Goal: Transaction & Acquisition: Purchase product/service

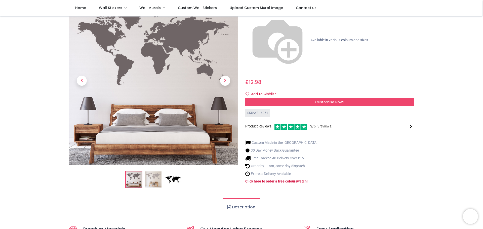
scroll to position [25, 0]
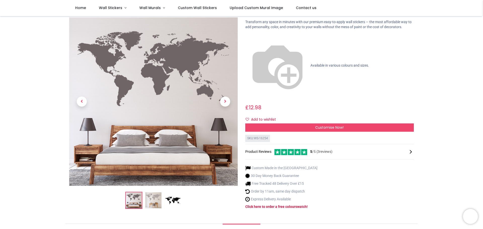
click at [286, 115] on div "Add to wishlist" at bounding box center [329, 119] width 169 height 9
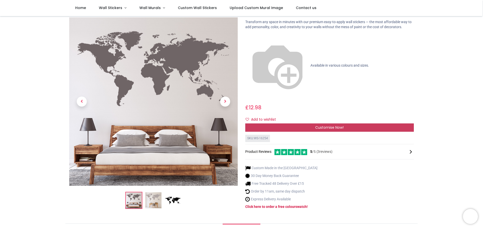
click at [281, 124] on div "Customise Now!" at bounding box center [329, 128] width 169 height 9
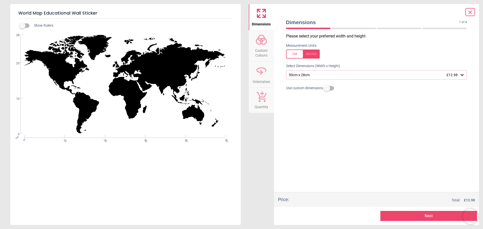
click at [268, 46] on span "Custom Colours" at bounding box center [261, 52] width 24 height 12
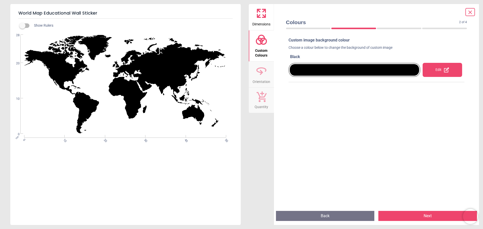
click at [436, 68] on div "Edit" at bounding box center [443, 70] width 40 height 14
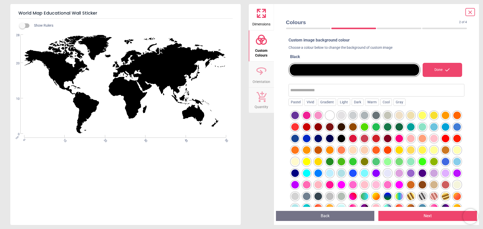
click at [419, 154] on div at bounding box center [423, 150] width 8 height 8
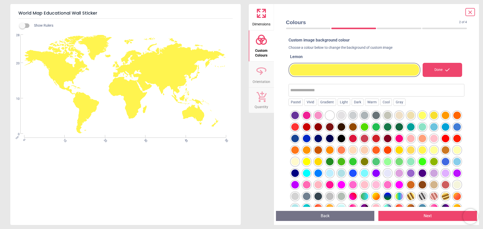
click at [471, 12] on icon at bounding box center [470, 12] width 3 height 3
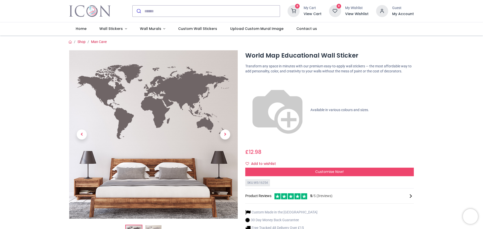
scroll to position [0, 0]
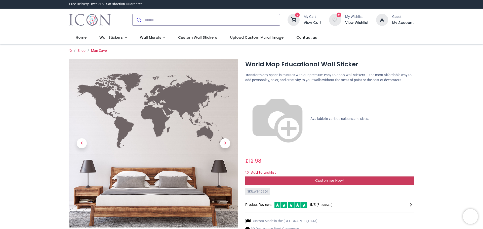
click at [283, 177] on div "Customise Now!" at bounding box center [329, 181] width 169 height 9
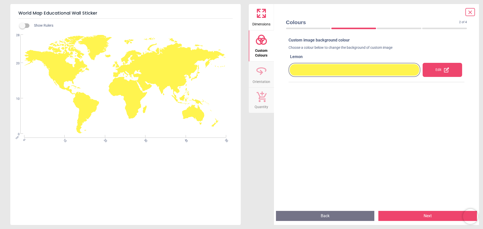
click at [263, 25] on span "Dimensions" at bounding box center [261, 23] width 18 height 8
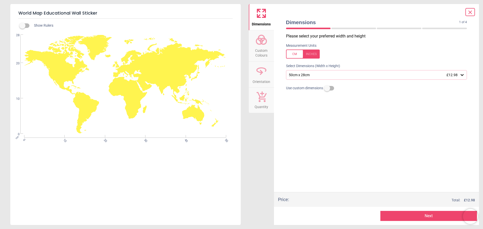
click at [266, 97] on icon at bounding box center [261, 96] width 11 height 11
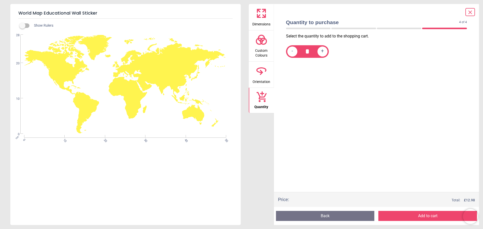
click at [262, 78] on span "Orientation" at bounding box center [262, 81] width 18 height 8
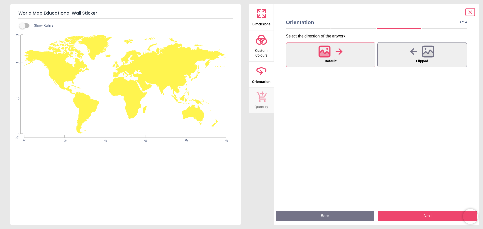
click at [262, 52] on span "Custom Colours" at bounding box center [261, 52] width 24 height 12
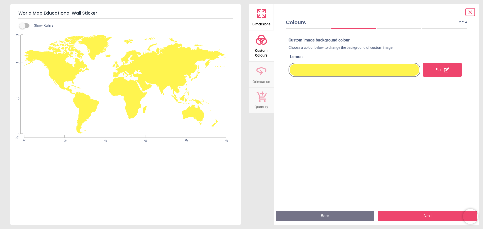
click at [264, 20] on span "Dimensions" at bounding box center [261, 23] width 18 height 8
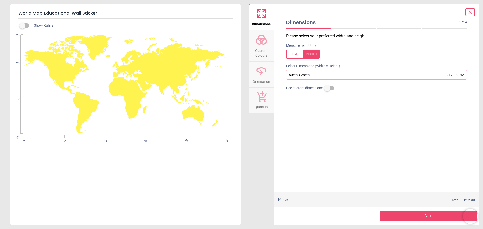
click at [471, 12] on icon at bounding box center [470, 12] width 3 height 3
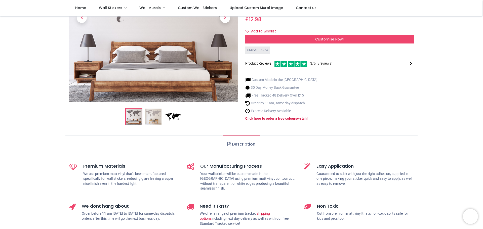
scroll to position [126, 0]
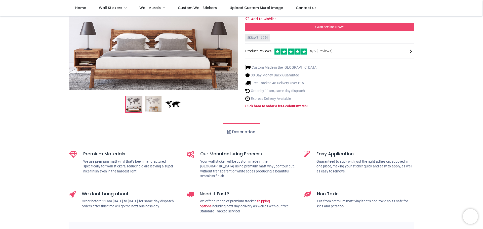
click at [173, 96] on img at bounding box center [173, 104] width 16 height 16
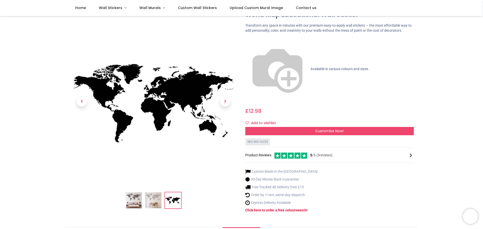
scroll to position [0, 0]
